Goal: Use online tool/utility: Utilize a website feature to perform a specific function

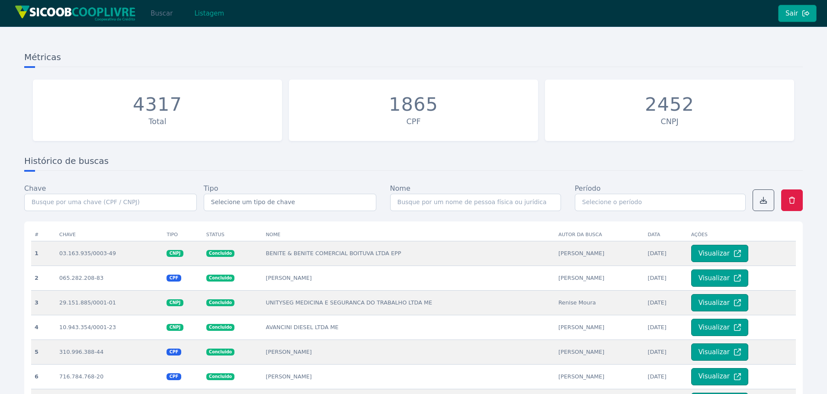
click at [168, 14] on button "Buscar" at bounding box center [161, 13] width 37 height 17
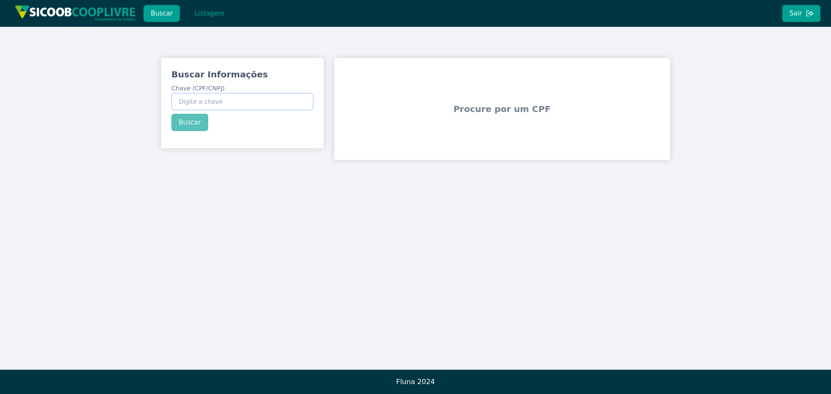
click at [250, 100] on input "Chave (CPF/CNPJ)" at bounding box center [242, 101] width 142 height 17
paste input "144.813.778-01"
type input "144.813.778-01"
click at [201, 122] on button "Buscar" at bounding box center [189, 122] width 37 height 17
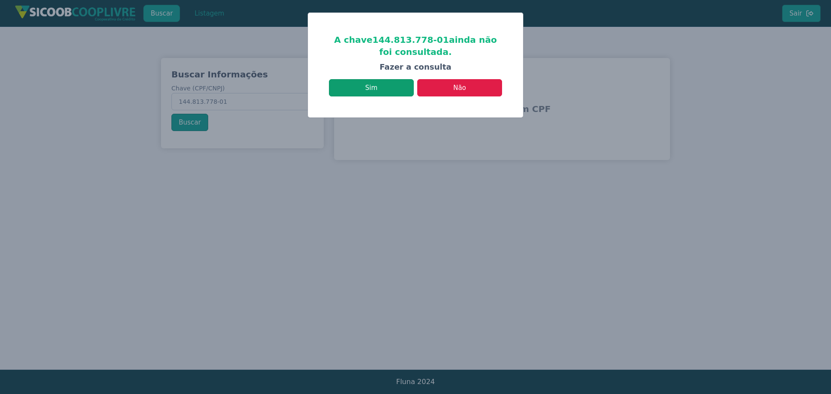
click at [398, 88] on button "Sim" at bounding box center [371, 87] width 85 height 17
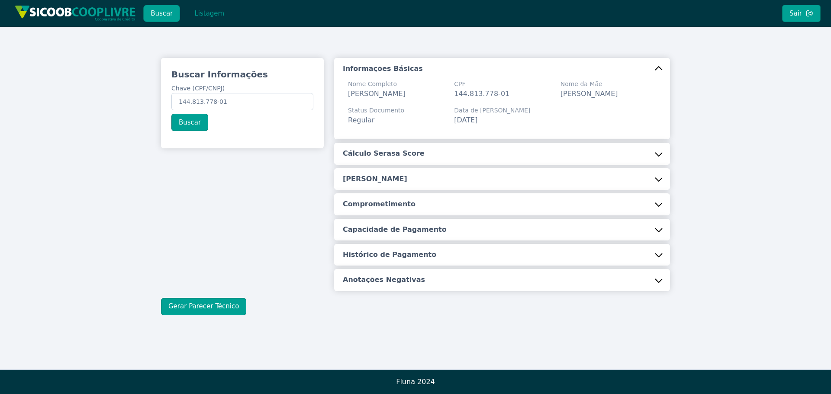
click at [386, 149] on h5 "Cálculo Serasa Score" at bounding box center [384, 154] width 82 height 10
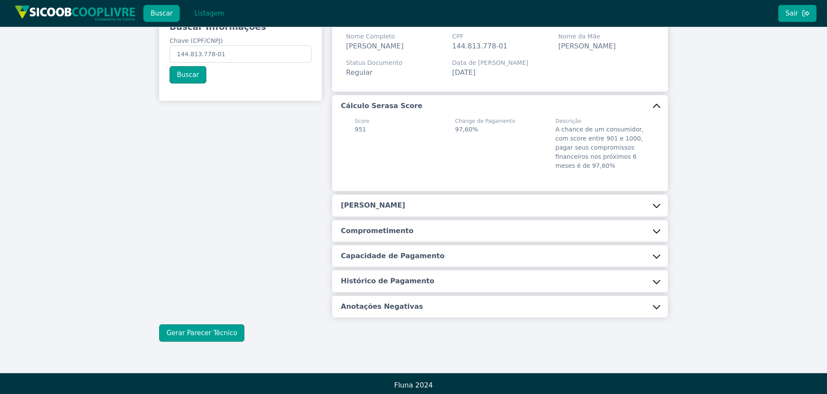
scroll to position [51, 0]
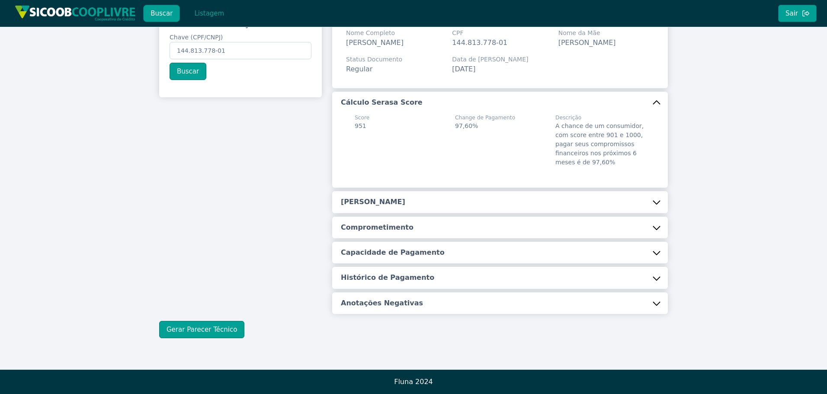
click at [378, 207] on button "[PERSON_NAME]" at bounding box center [500, 202] width 336 height 22
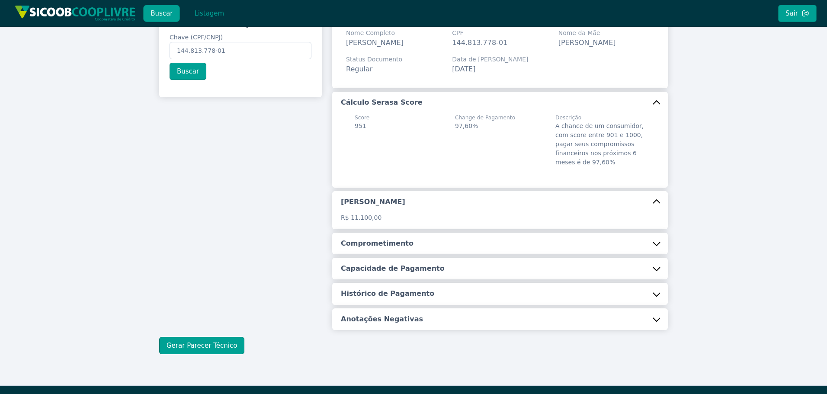
click at [385, 253] on button "Comprometimento" at bounding box center [500, 244] width 336 height 22
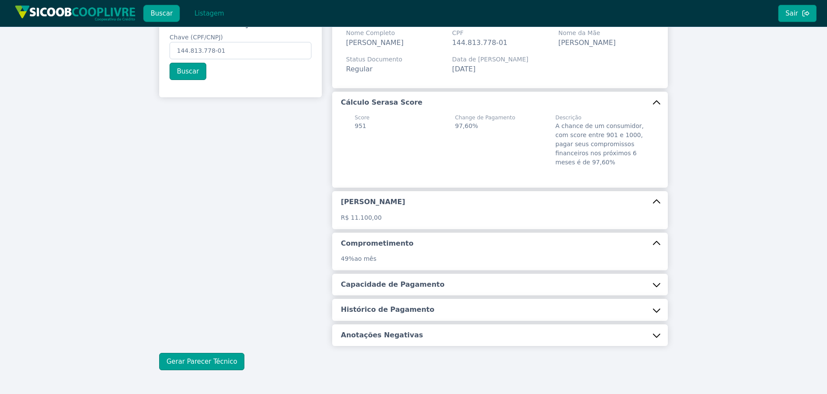
click at [395, 304] on button "Histórico de Pagamento" at bounding box center [500, 310] width 336 height 22
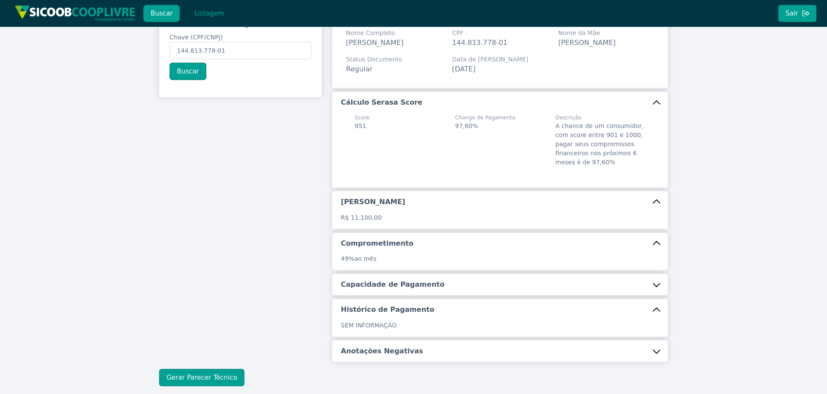
click at [398, 284] on h5 "Capacidade de Pagamento" at bounding box center [393, 285] width 104 height 10
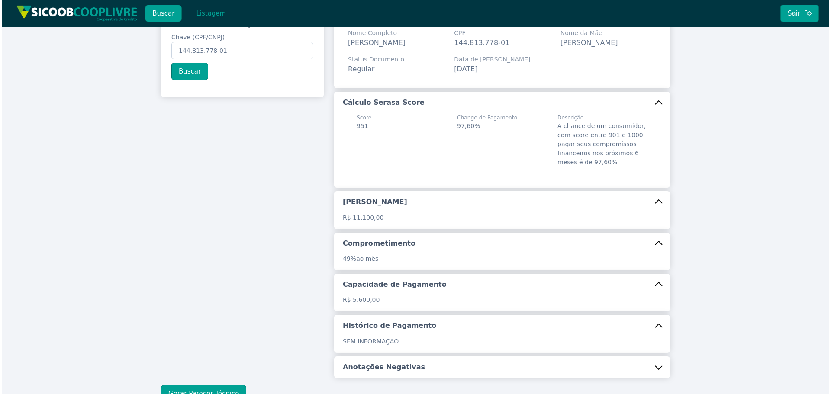
scroll to position [115, 0]
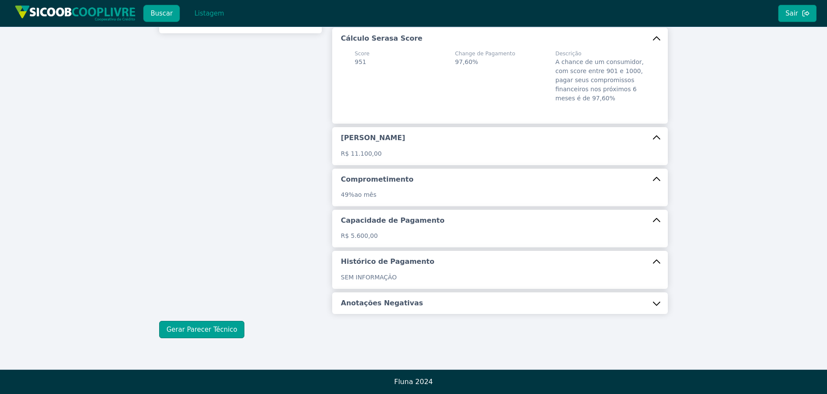
click at [387, 312] on button "Anotações Negativas" at bounding box center [500, 303] width 336 height 22
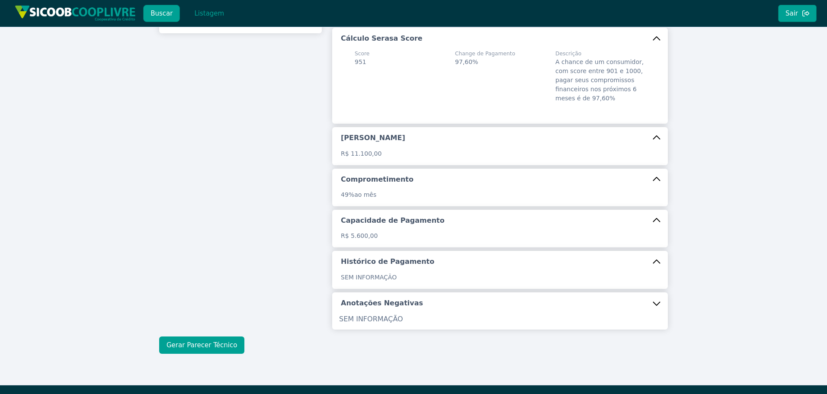
click at [230, 346] on button "Gerar Parecer Técnico" at bounding box center [201, 345] width 85 height 17
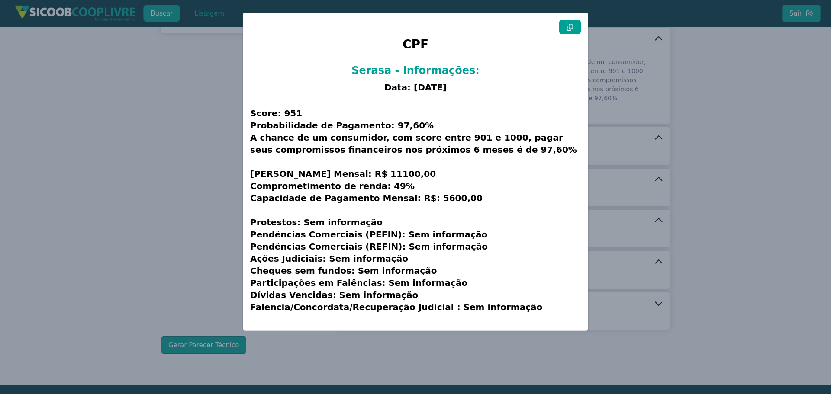
click at [574, 24] on button at bounding box center [570, 27] width 22 height 14
click at [575, 24] on button at bounding box center [570, 27] width 22 height 14
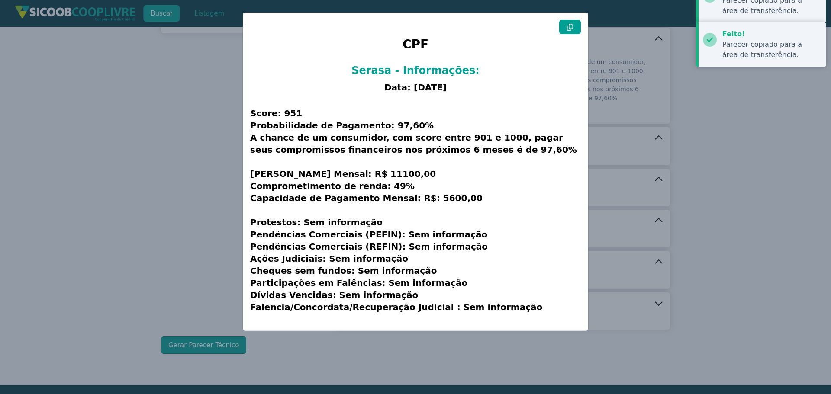
click at [575, 24] on button at bounding box center [570, 27] width 22 height 14
